Goal: Complete application form

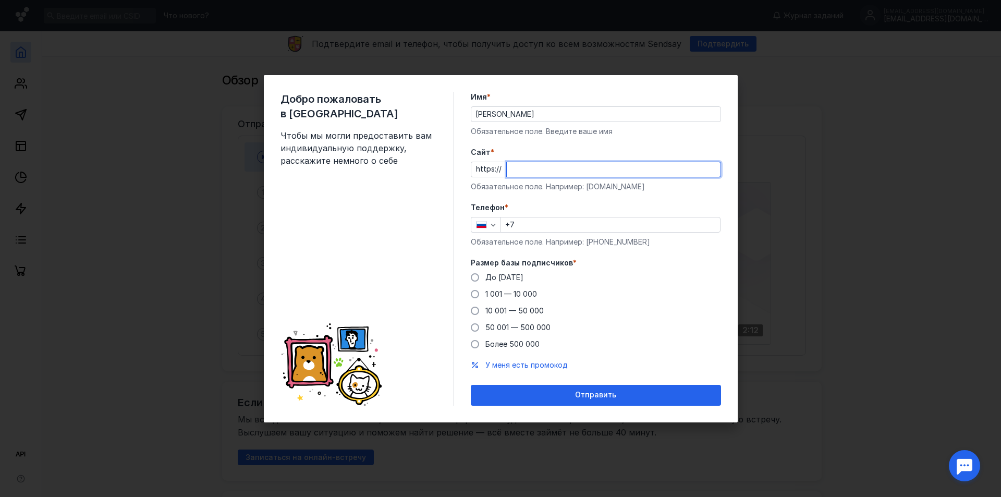
click at [534, 224] on input "+7" at bounding box center [610, 224] width 219 height 15
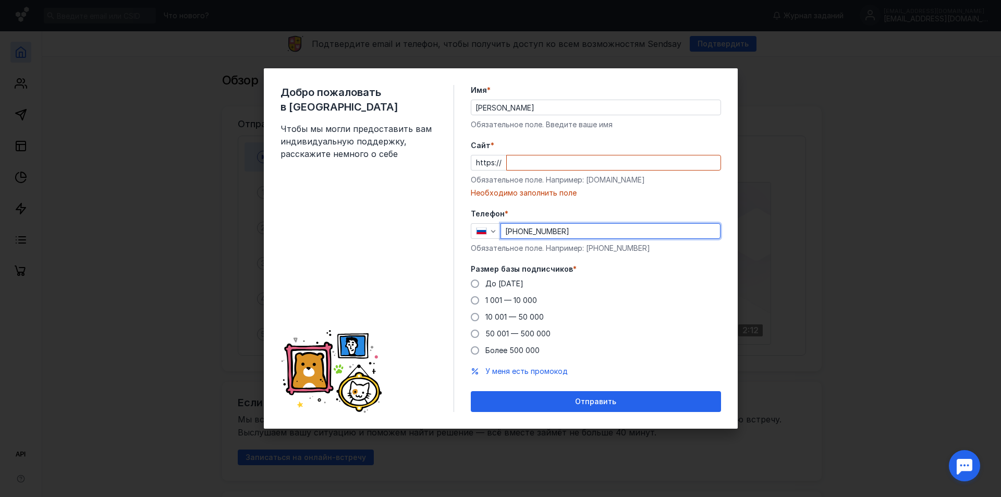
type input "[PHONE_NUMBER]"
click at [542, 164] on input "Cайт *" at bounding box center [614, 162] width 214 height 15
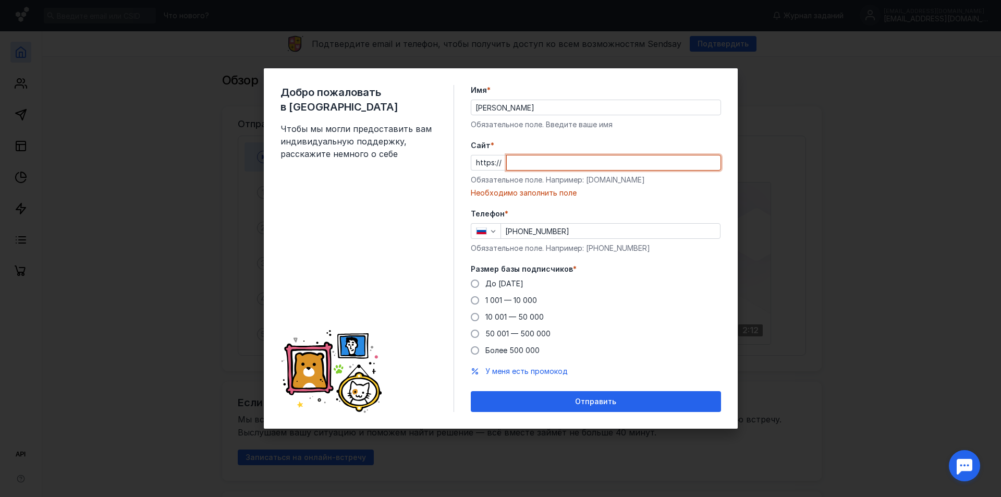
paste input "[DOMAIN_NAME][URL]"
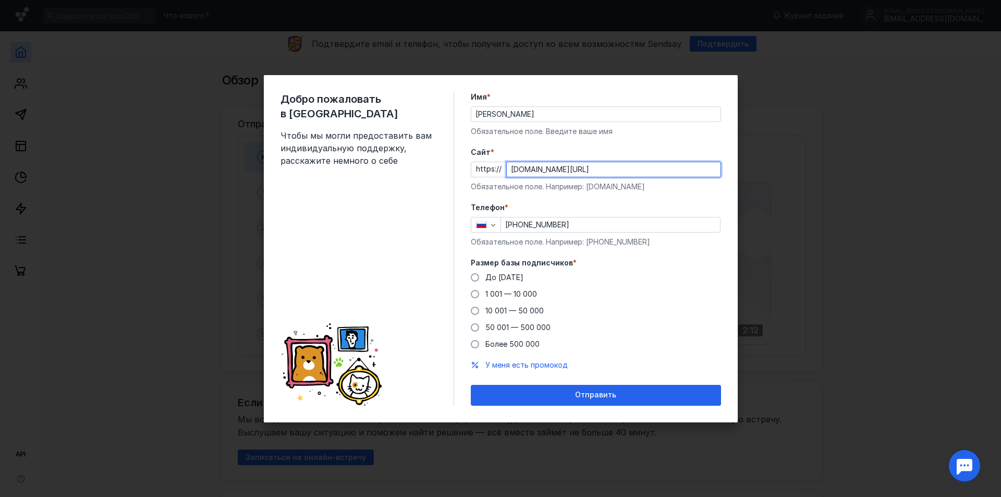
drag, startPoint x: 528, startPoint y: 167, endPoint x: 469, endPoint y: 168, distance: 58.9
click at [469, 168] on div "Добро пожаловать в Sendsay Чтобы мы могли предоставить вам индивидуальную подде…" at bounding box center [501, 248] width 474 height 347
type input "[DOMAIN_NAME][URL]"
drag, startPoint x: 510, startPoint y: 293, endPoint x: 557, endPoint y: 305, distance: 47.9
click at [511, 293] on span "1 001 — 10 000" at bounding box center [511, 293] width 52 height 9
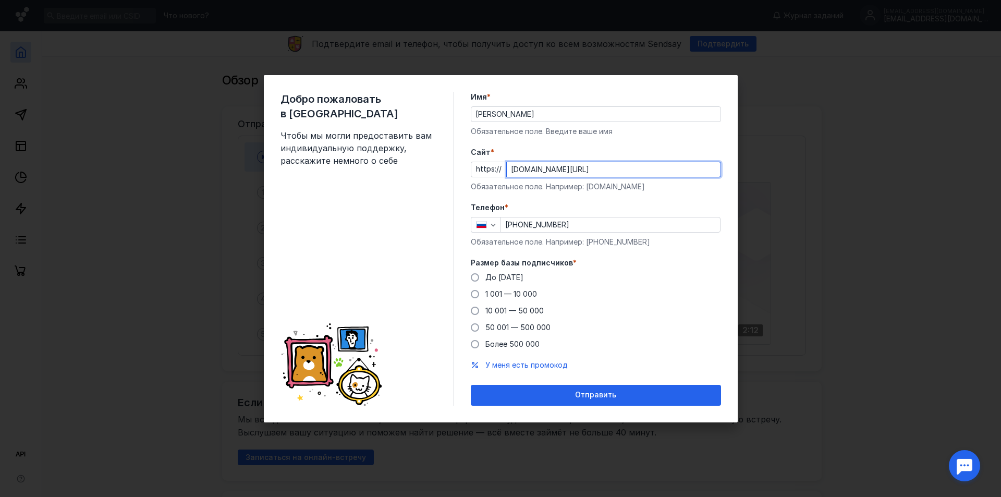
click at [0, 0] on input "1 001 — 10 000" at bounding box center [0, 0] width 0 height 0
